Goal: Task Accomplishment & Management: Manage account settings

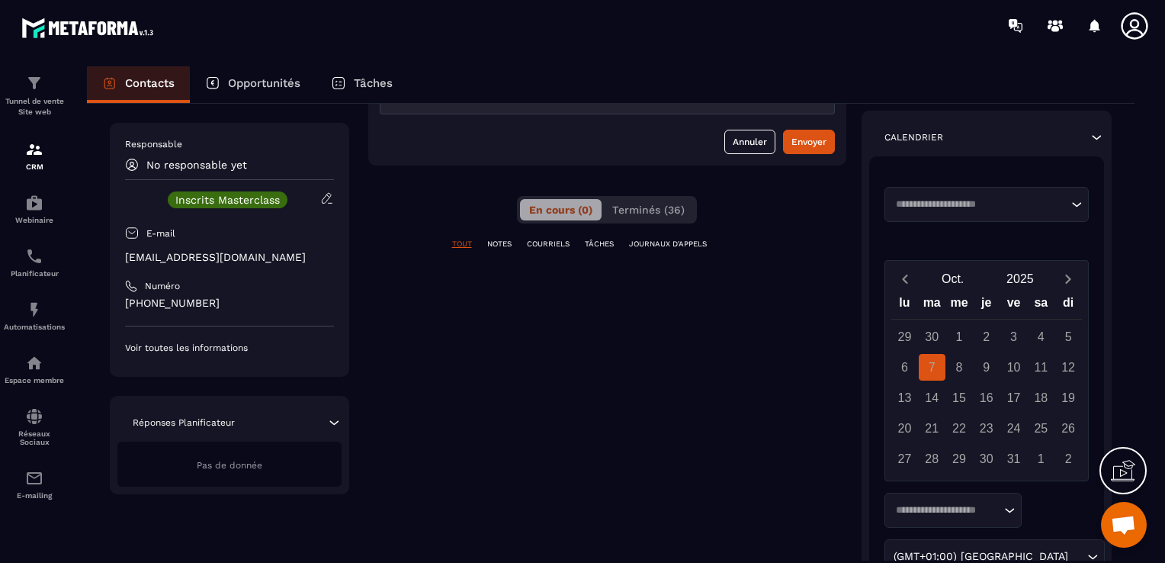
scroll to position [229, 0]
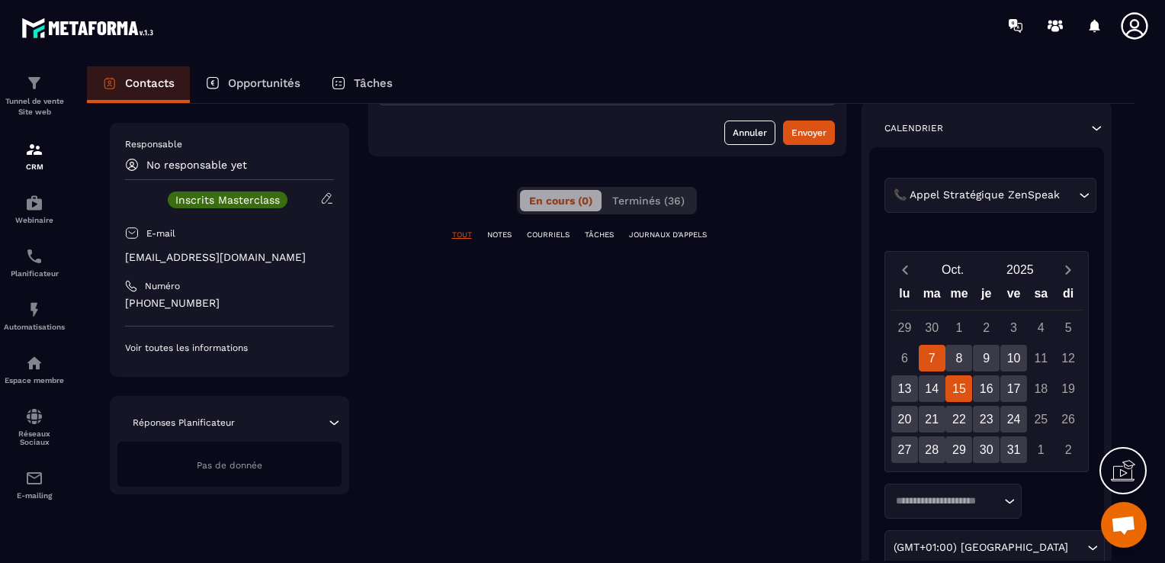
drag, startPoint x: 955, startPoint y: 356, endPoint x: 951, endPoint y: 388, distance: 32.2
click at [951, 390] on div "15" at bounding box center [958, 388] width 27 height 27
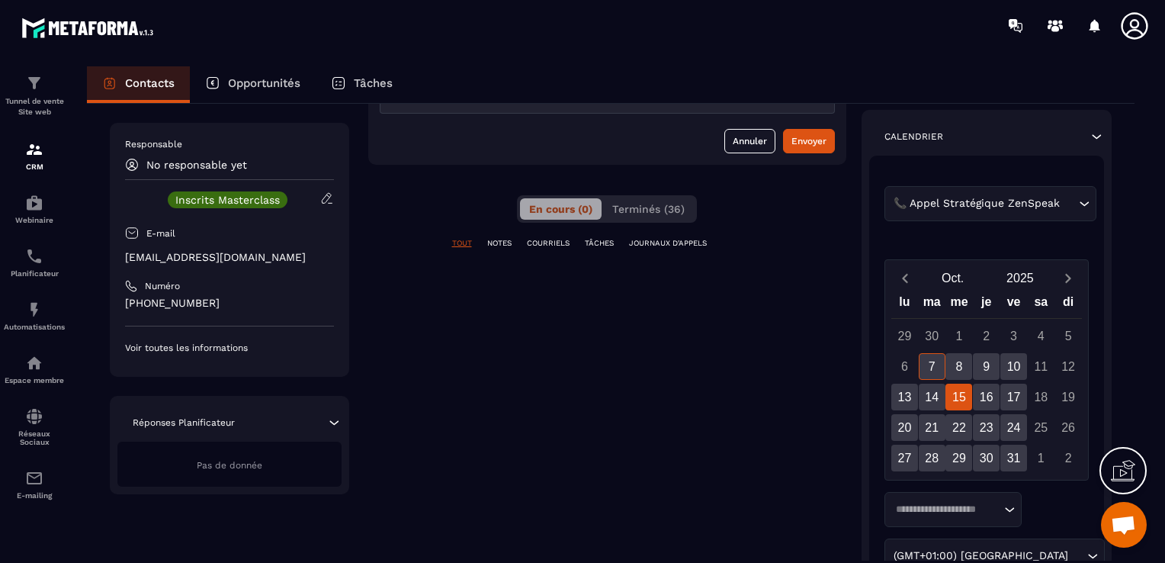
scroll to position [277, 0]
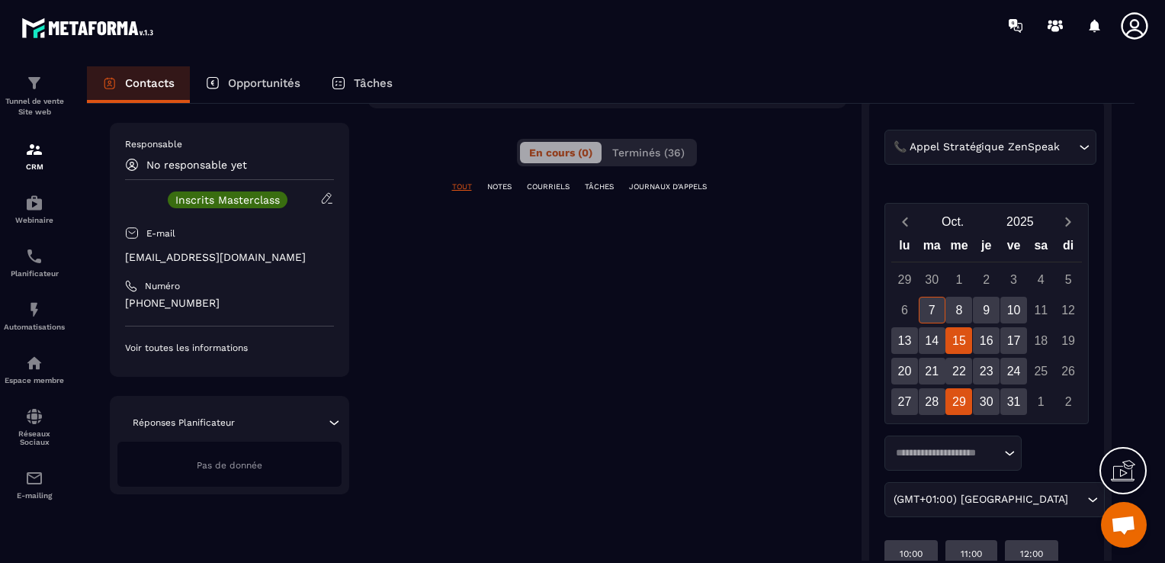
drag, startPoint x: 964, startPoint y: 379, endPoint x: 958, endPoint y: 399, distance: 20.7
drag, startPoint x: 958, startPoint y: 399, endPoint x: 1065, endPoint y: 448, distance: 118.0
drag, startPoint x: 1065, startPoint y: 448, endPoint x: 1065, endPoint y: 501, distance: 53.4
click at [1065, 501] on div "Loading... (GMT+01:00) Paris Loading..." at bounding box center [986, 476] width 205 height 82
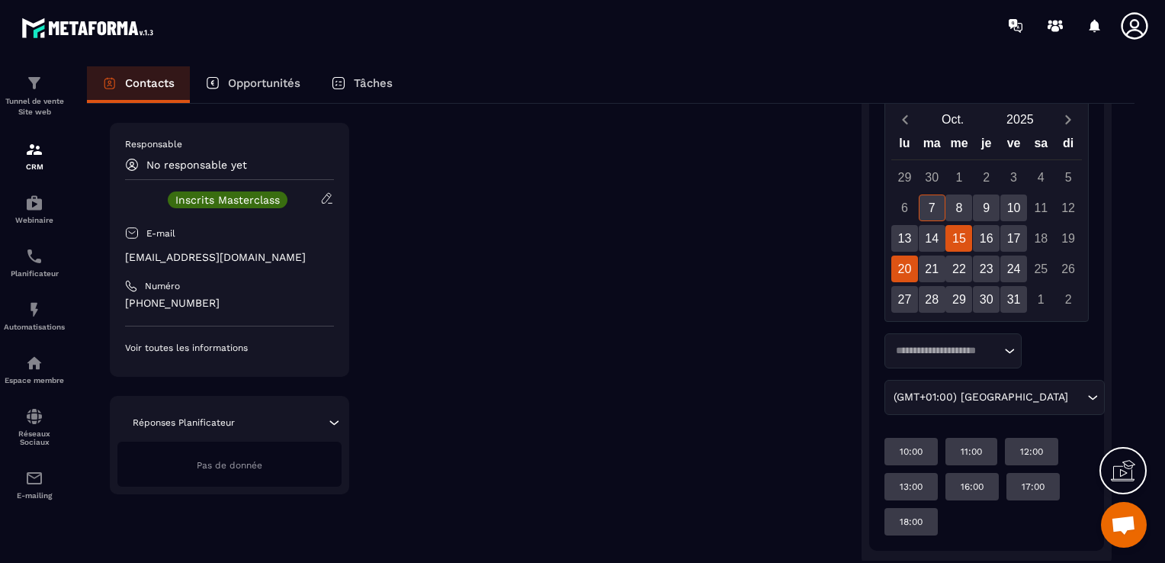
scroll to position [353, 0]
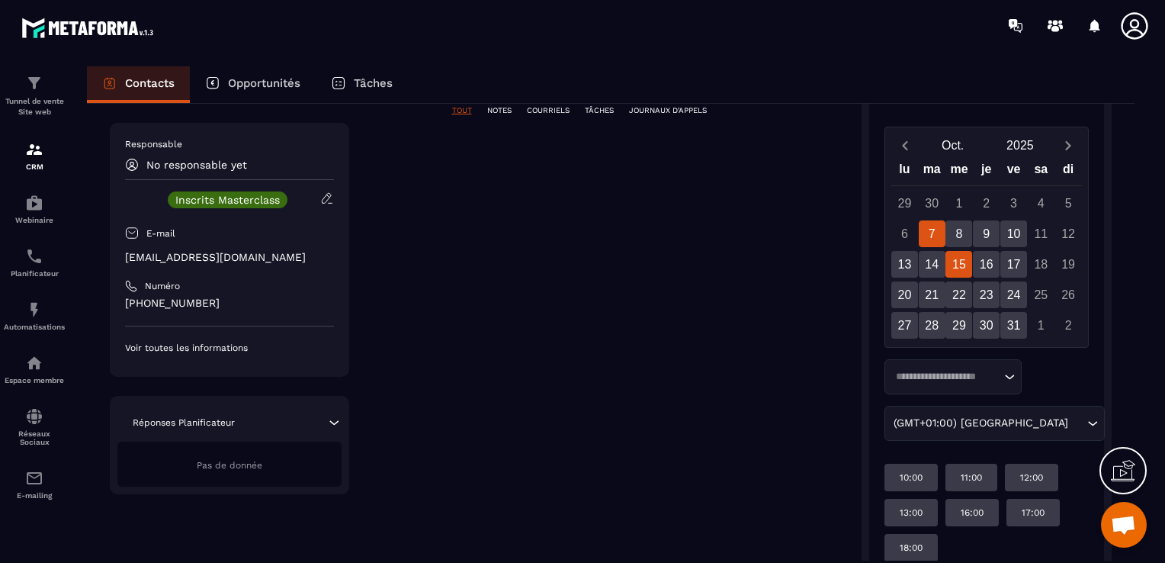
click at [931, 227] on div "7" at bounding box center [932, 233] width 27 height 27
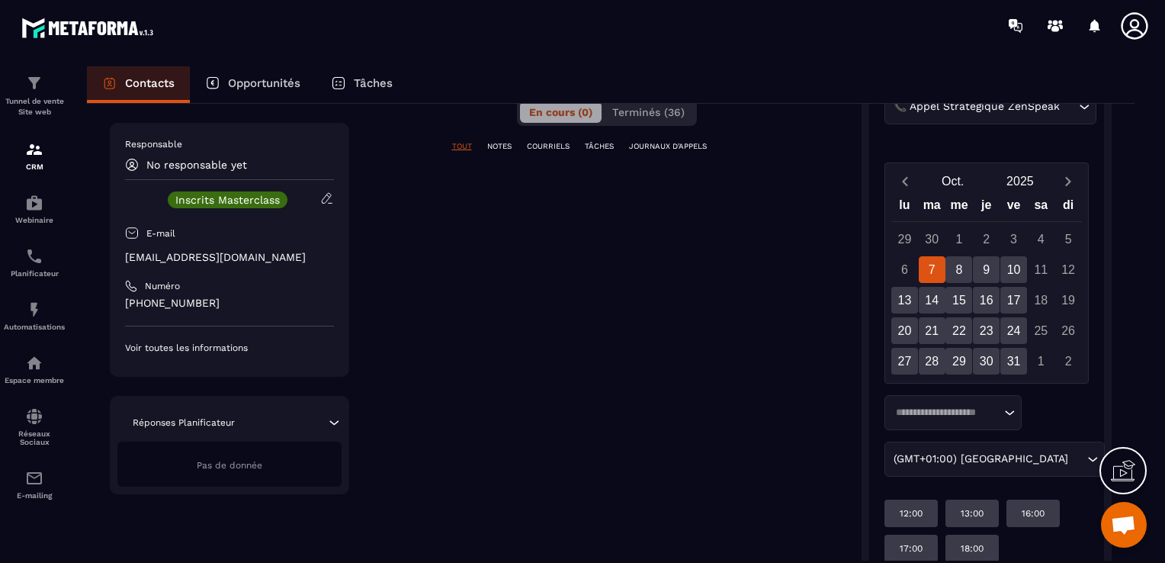
drag, startPoint x: 952, startPoint y: 271, endPoint x: 772, endPoint y: 389, distance: 215.5
drag, startPoint x: 772, startPoint y: 389, endPoint x: 750, endPoint y: 398, distance: 23.2
click at [750, 398] on div "**********" at bounding box center [607, 223] width 478 height 739
click at [951, 271] on div "8" at bounding box center [958, 269] width 27 height 27
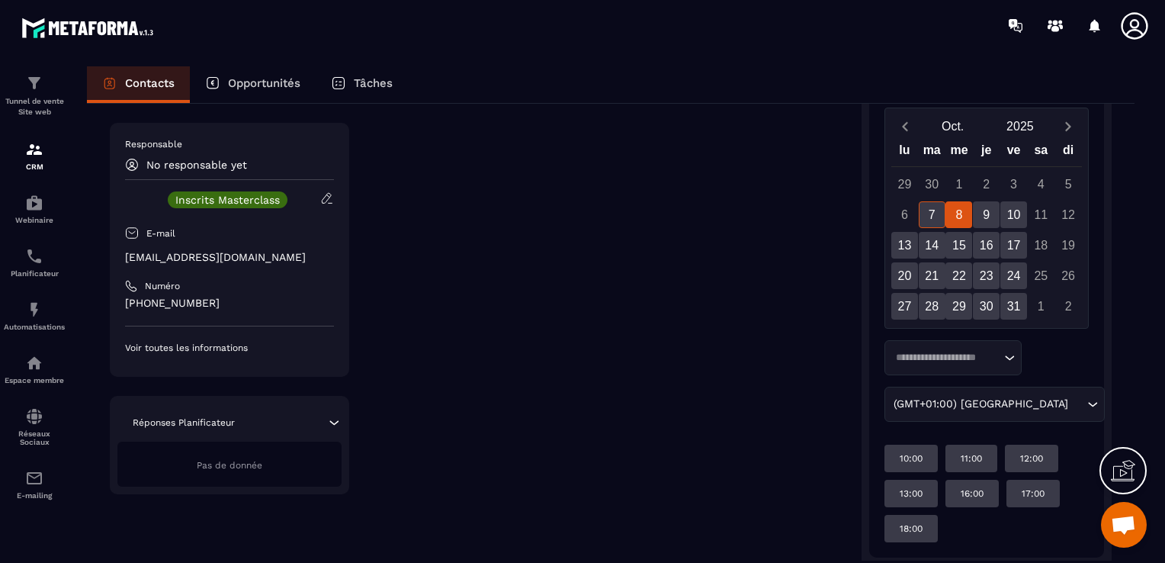
scroll to position [393, 0]
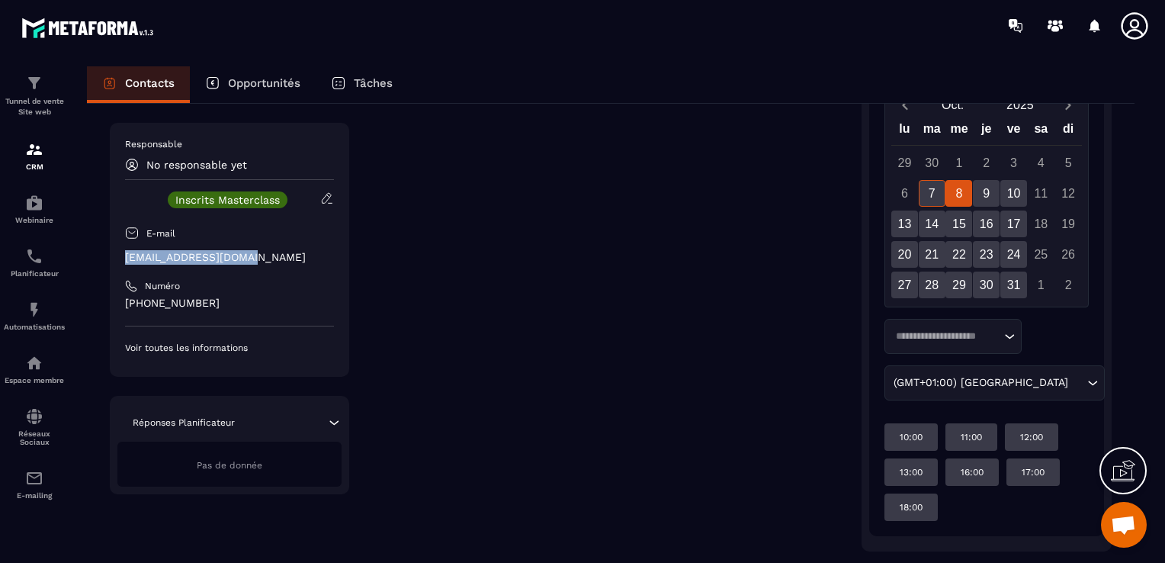
drag, startPoint x: 258, startPoint y: 256, endPoint x: 125, endPoint y: 255, distance: 132.7
click at [125, 255] on p "[EMAIL_ADDRESS][DOMAIN_NAME]" at bounding box center [229, 257] width 209 height 14
copy p "[EMAIL_ADDRESS][DOMAIN_NAME]"
click at [422, 316] on div "**********" at bounding box center [607, 164] width 478 height 774
click at [967, 462] on div "16:00" at bounding box center [971, 471] width 53 height 27
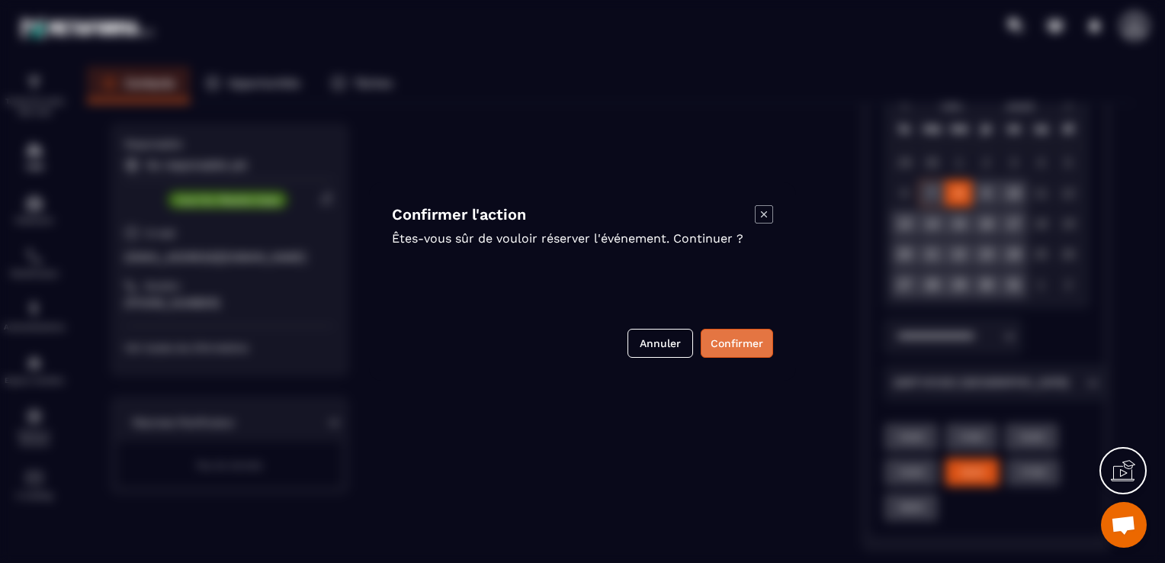
click at [728, 345] on button "Confirmer" at bounding box center [737, 343] width 72 height 29
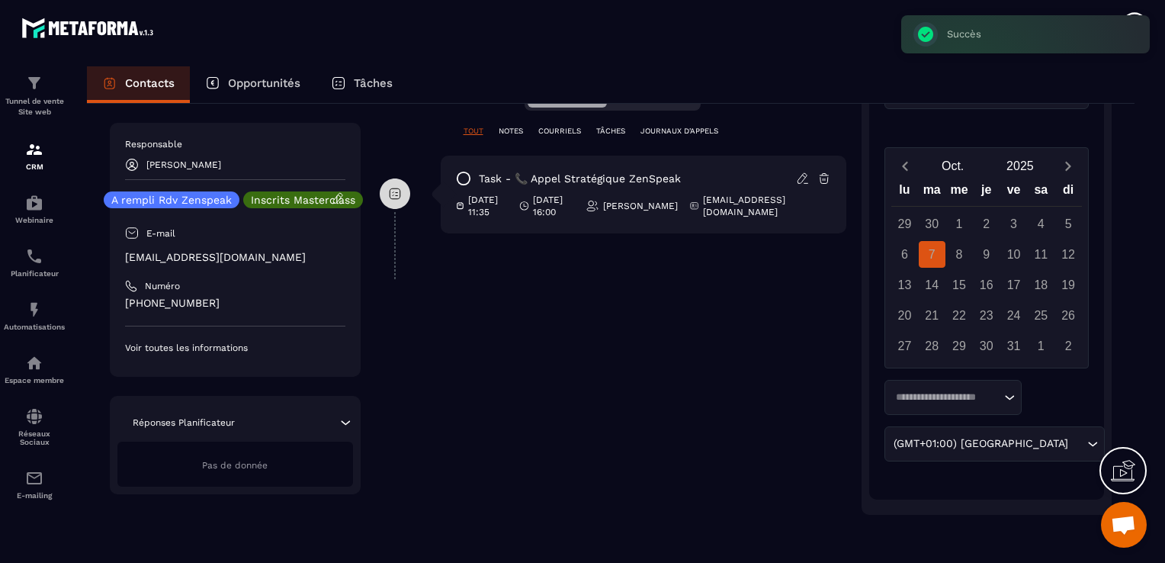
scroll to position [111, 0]
